Goal: Transaction & Acquisition: Purchase product/service

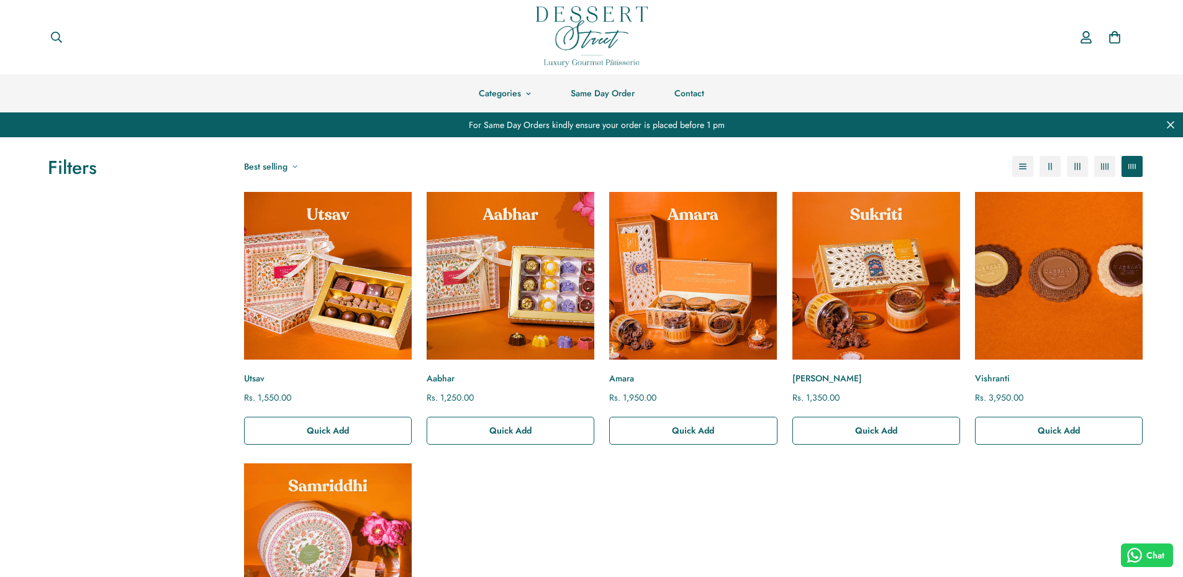
click at [1094, 277] on img "Vishranti" at bounding box center [1058, 275] width 184 height 184
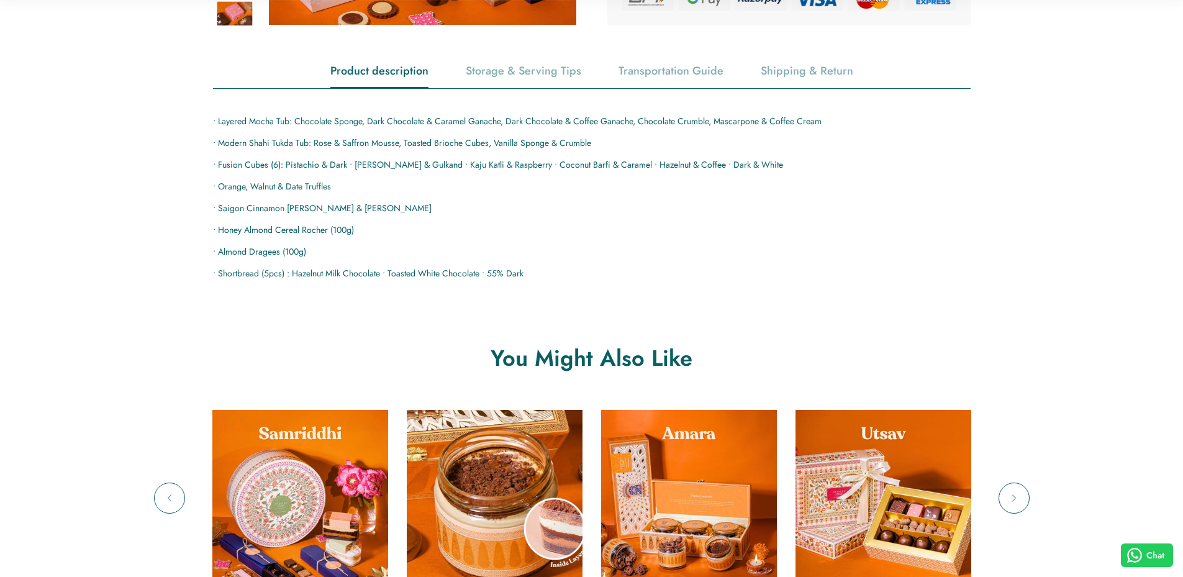
scroll to position [807, 0]
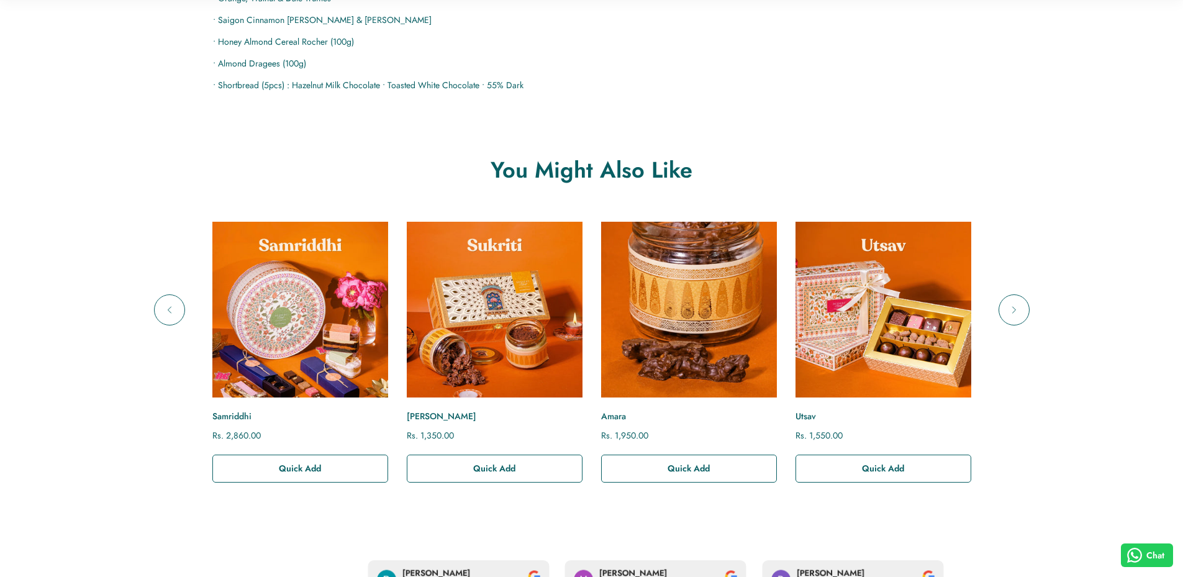
click at [647, 335] on img "Amara" at bounding box center [688, 309] width 193 height 193
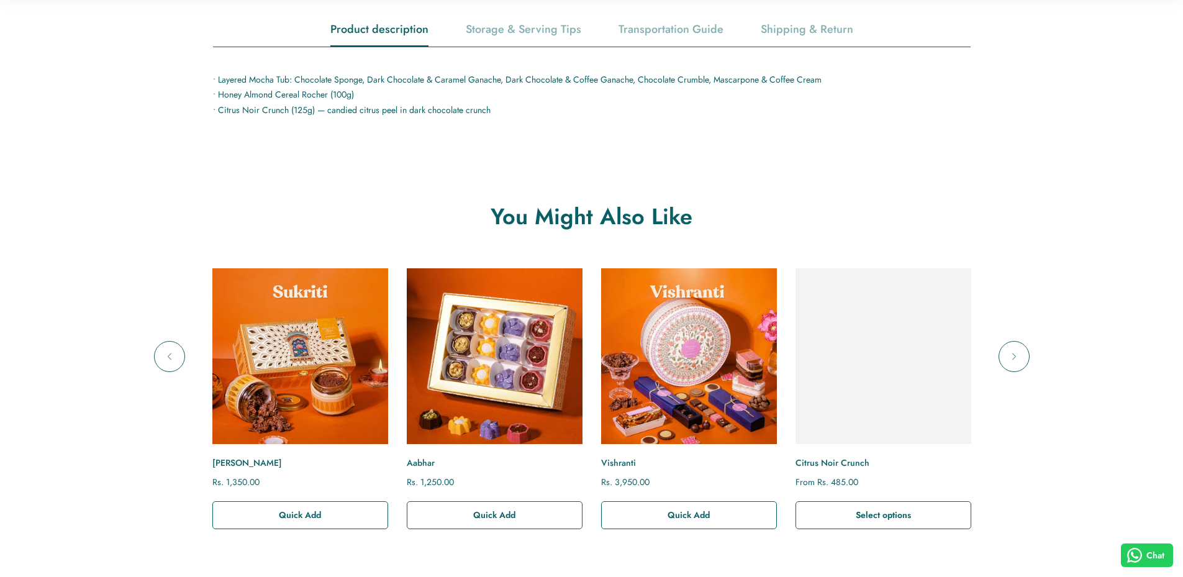
scroll to position [683, 0]
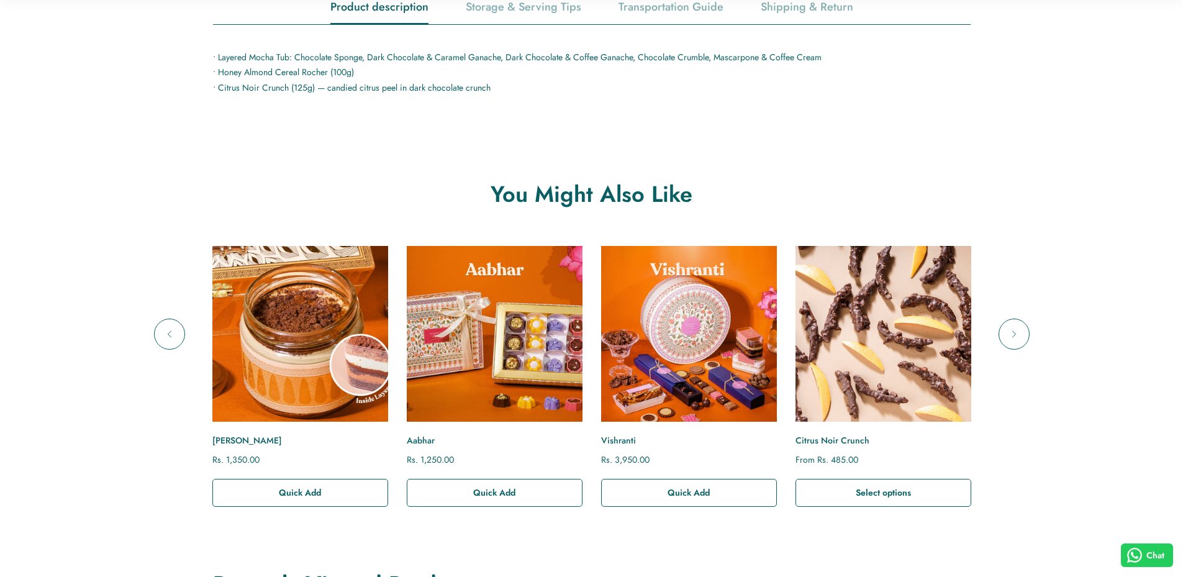
click at [345, 343] on img "Sukriti" at bounding box center [299, 333] width 193 height 193
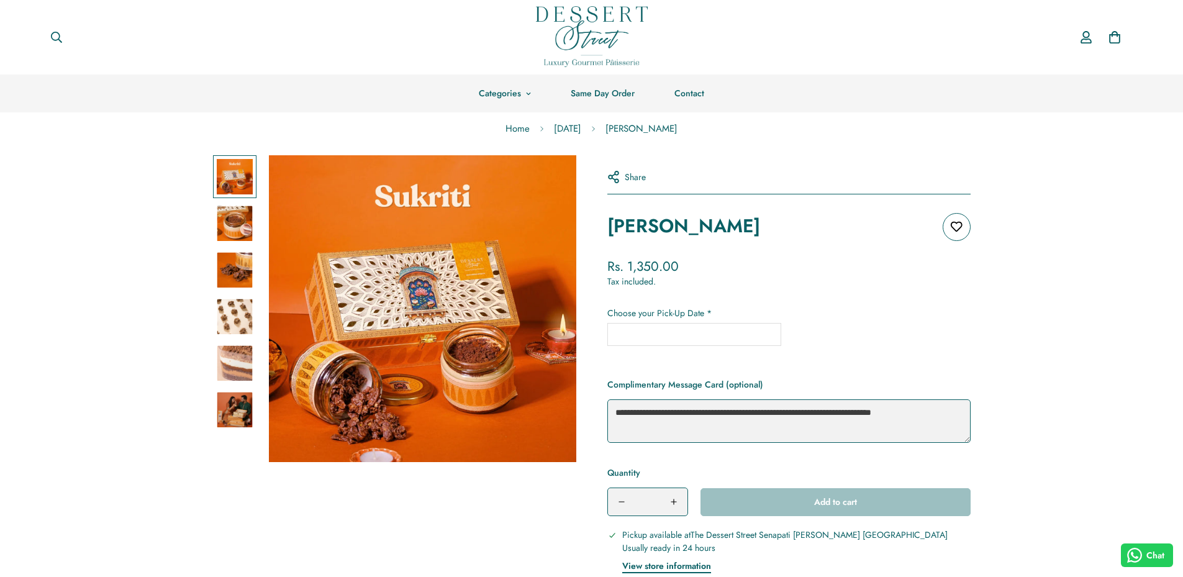
click at [625, 43] on img at bounding box center [592, 36] width 112 height 61
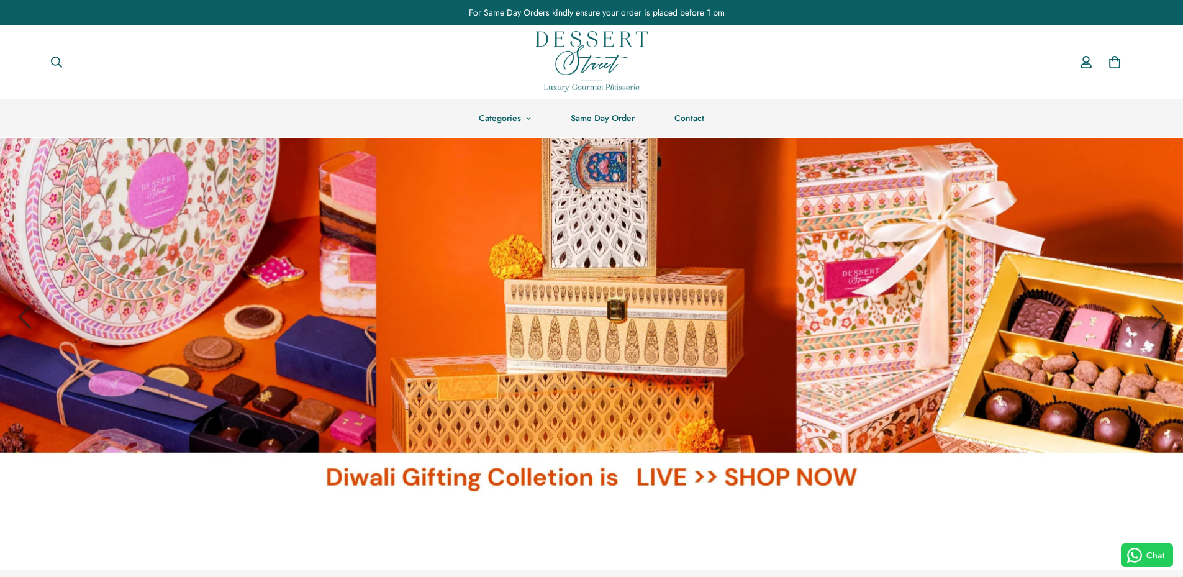
click at [457, 254] on link at bounding box center [591, 317] width 1183 height 358
